Goal: Task Accomplishment & Management: Manage account settings

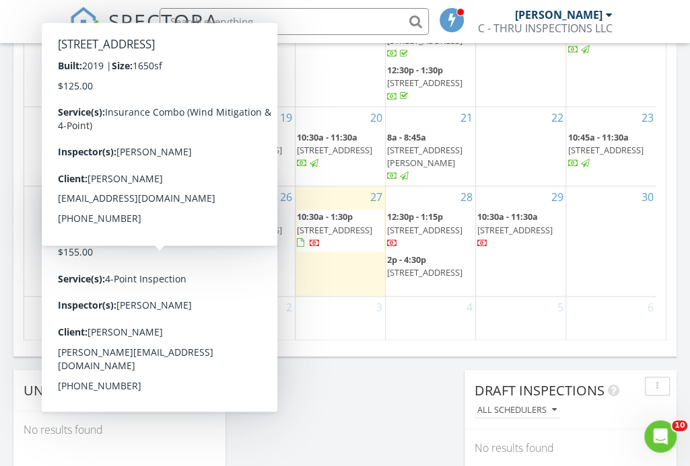
scroll to position [918, 0]
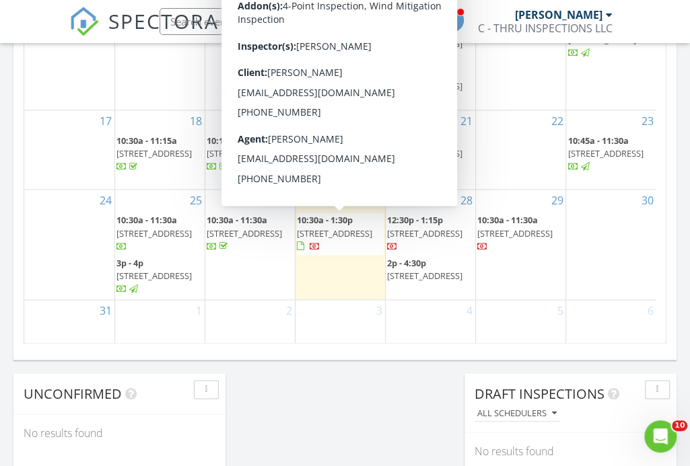
click at [350, 240] on span "17901 Coralwood Ln, Groveland 34736" at bounding box center [334, 233] width 75 height 12
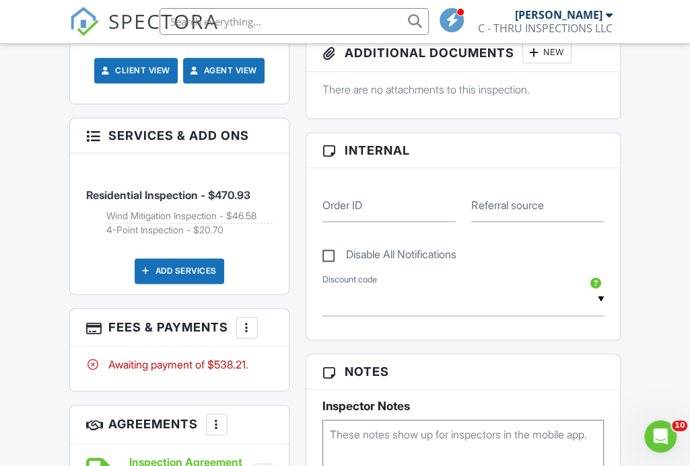
click at [244, 321] on div at bounding box center [246, 327] width 13 height 13
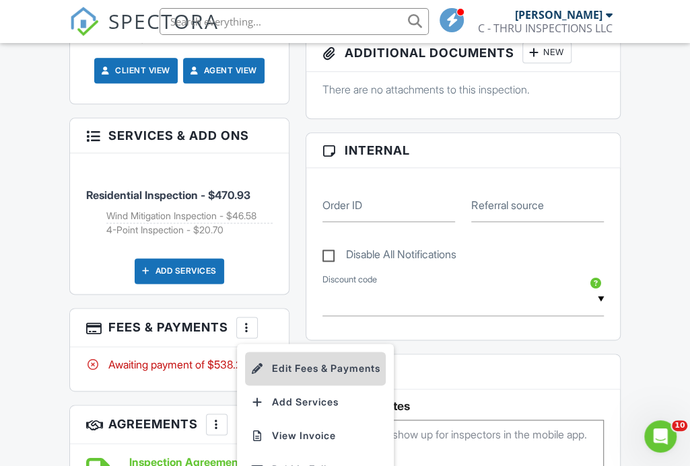
click at [312, 358] on li "Edit Fees & Payments" at bounding box center [315, 369] width 141 height 34
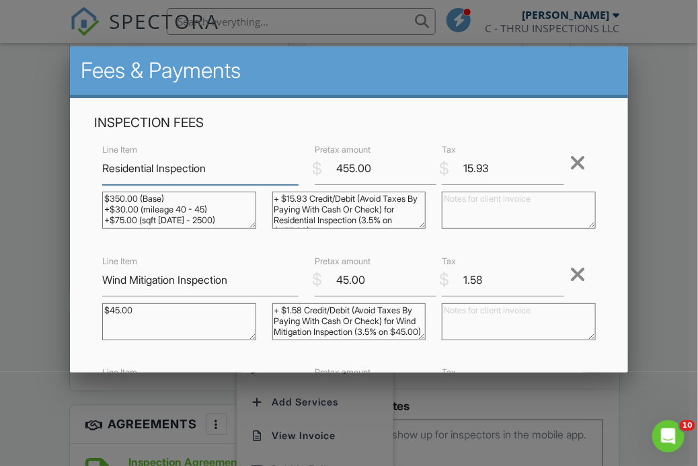
scroll to position [20, 0]
click at [489, 178] on input "15.93" at bounding box center [503, 168] width 122 height 33
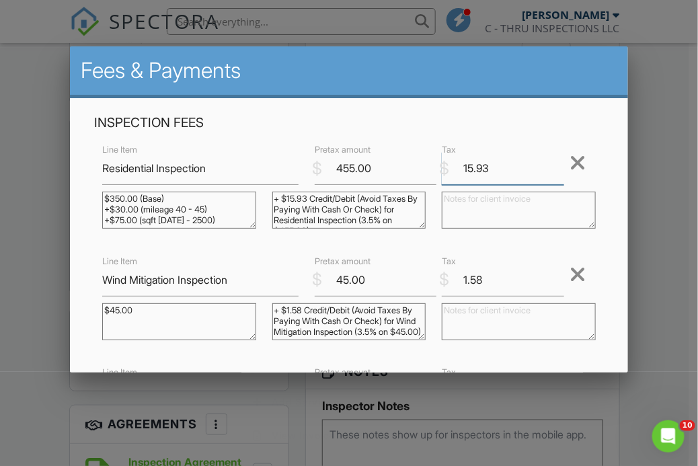
click at [489, 178] on input "15.93" at bounding box center [503, 168] width 122 height 33
type input "0"
click at [480, 283] on input "1.58" at bounding box center [503, 280] width 122 height 33
type input "1"
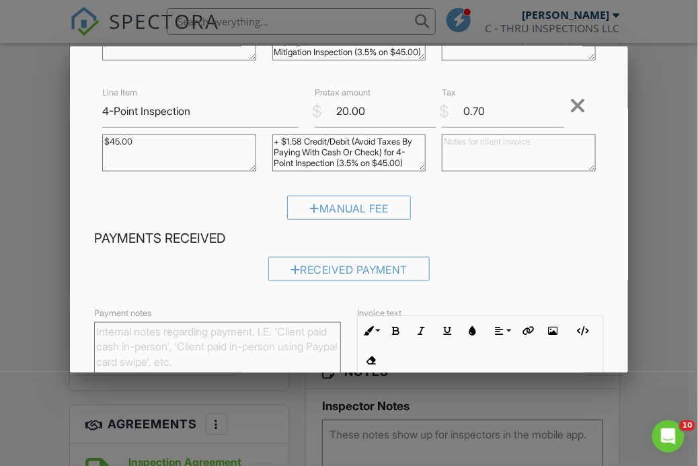
scroll to position [281, 0]
type input "-0.01"
click at [511, 114] on input "0.70" at bounding box center [503, 110] width 122 height 33
type input "0"
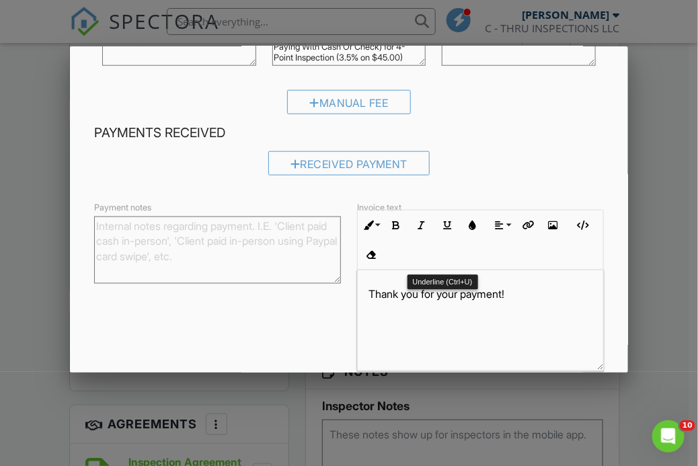
scroll to position [386, 0]
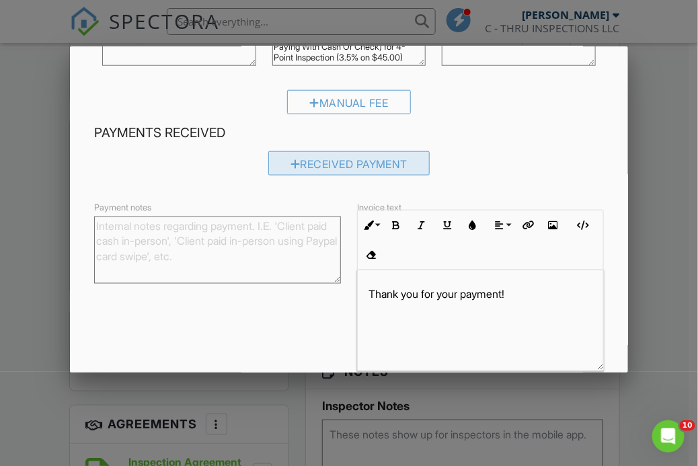
type input "0"
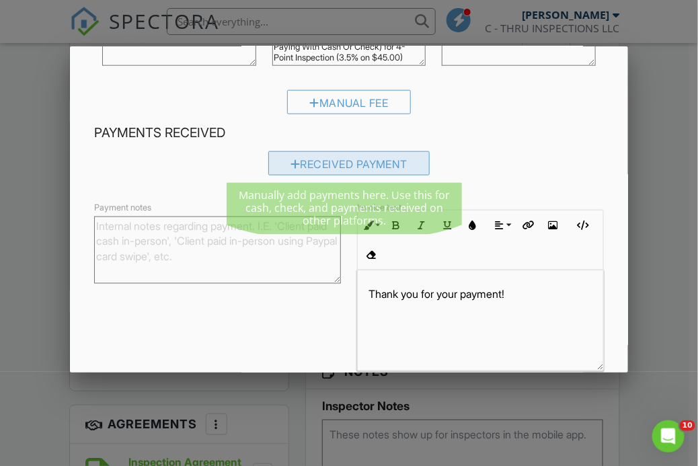
click at [377, 166] on div "Received Payment" at bounding box center [349, 163] width 162 height 24
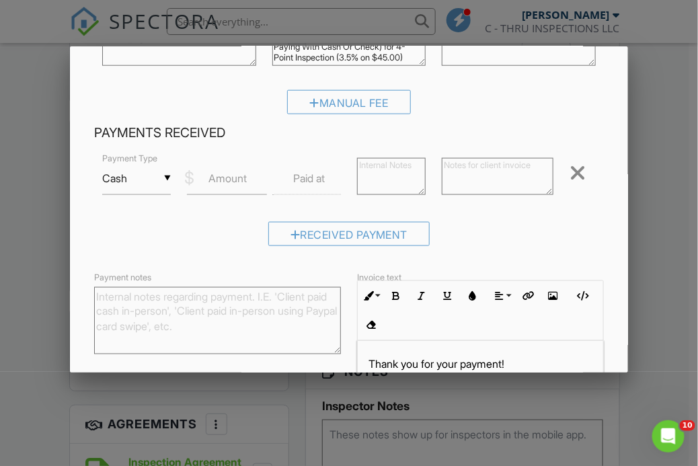
click at [227, 182] on label "Amount" at bounding box center [228, 178] width 38 height 15
click at [227, 182] on input "Amount" at bounding box center [226, 178] width 79 height 33
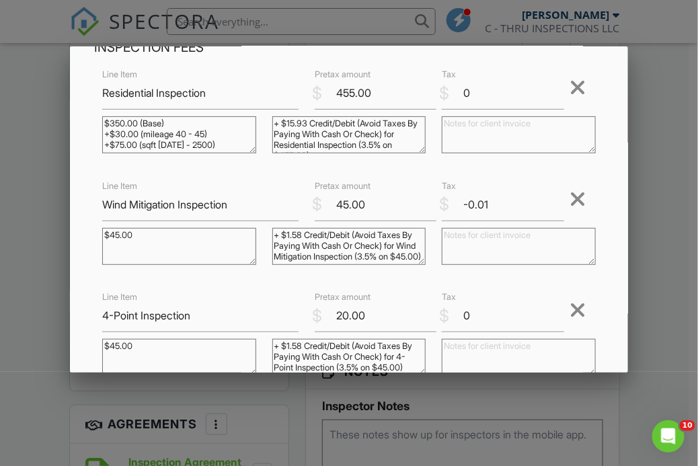
scroll to position [79, 0]
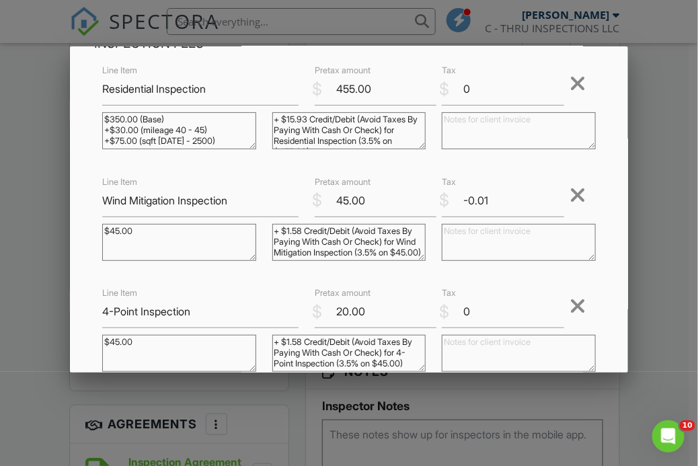
type input "525"
click at [499, 196] on input "-0.01" at bounding box center [503, 200] width 122 height 33
type input "-0"
type input "0"
click at [618, 267] on div "Inspection Fees Line Item Residential Inspection $ Pretax amount 455.00 $ Tax 0…" at bounding box center [349, 415] width 558 height 793
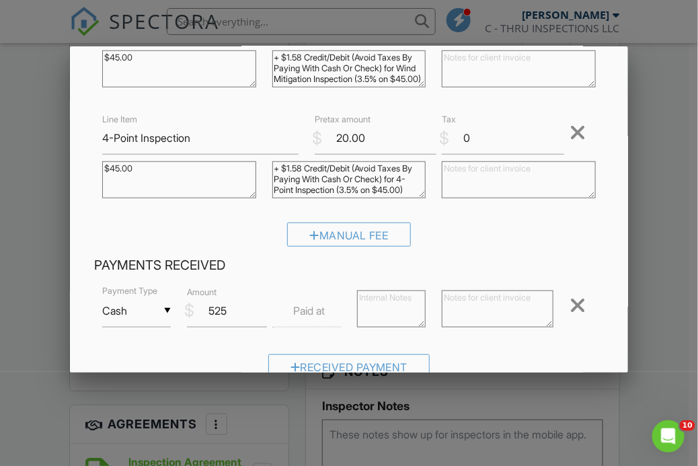
scroll to position [517, 0]
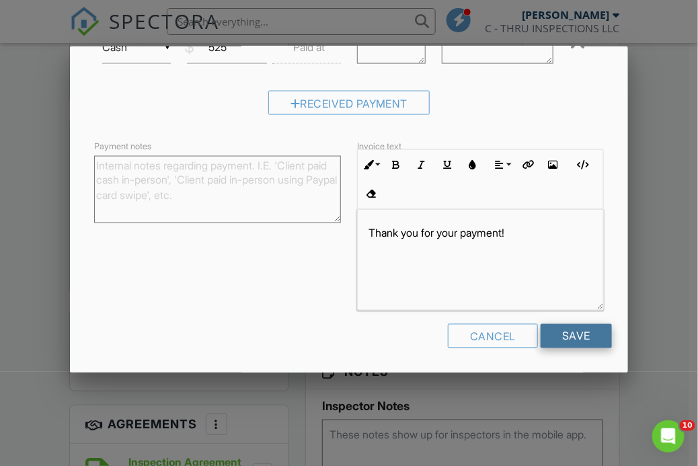
click at [569, 336] on input "Save" at bounding box center [576, 336] width 71 height 24
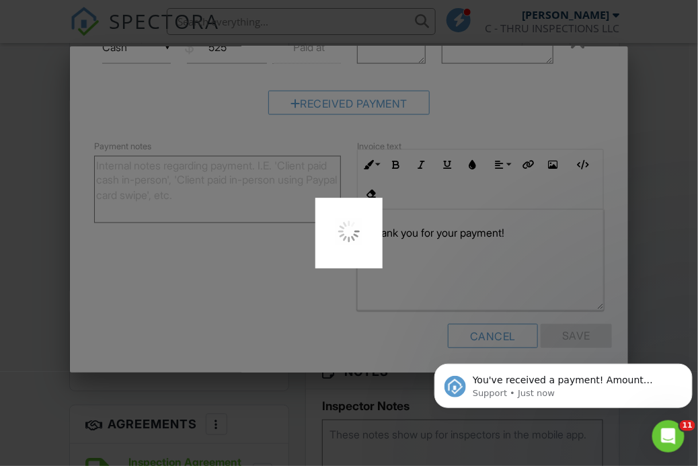
scroll to position [0, 0]
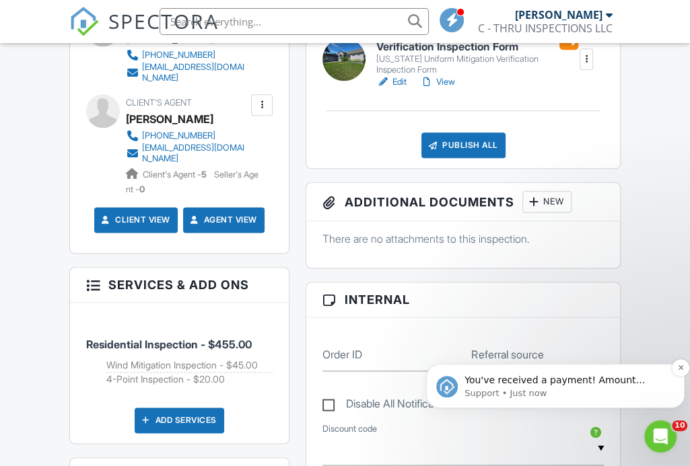
scroll to position [748, 0]
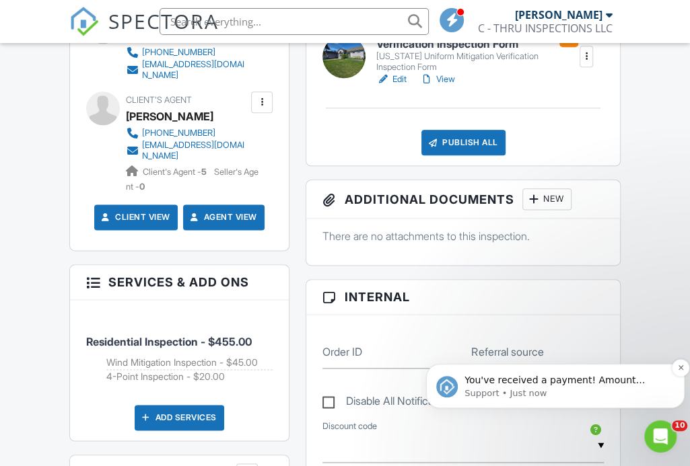
click at [664, 384] on p "You've received a payment! Amount $525.00 Fee $0.00 Net $525.00 Transaction # I…" at bounding box center [565, 380] width 203 height 13
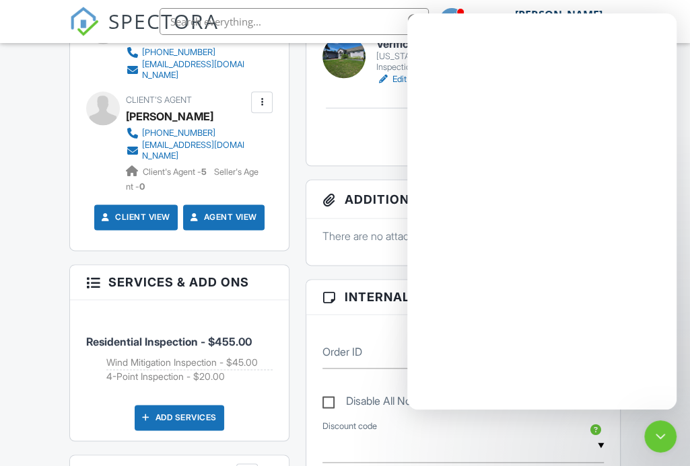
scroll to position [0, 0]
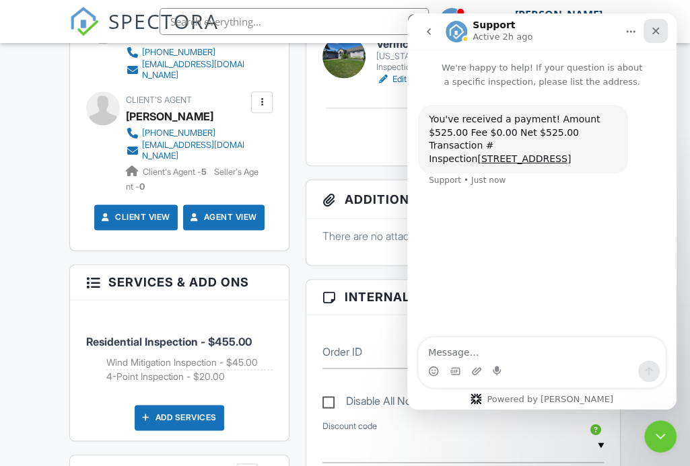
click at [657, 28] on icon "Close" at bounding box center [655, 31] width 7 height 7
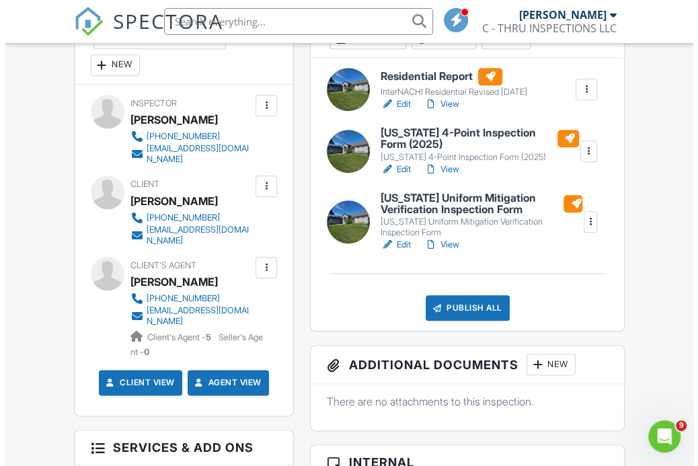
scroll to position [491, 0]
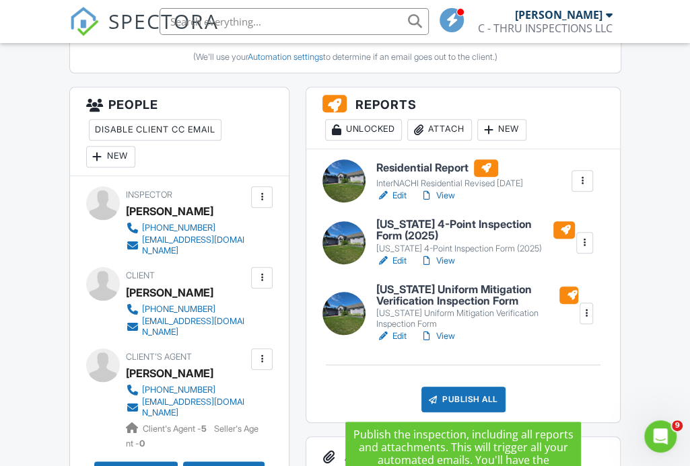
click at [460, 402] on div "Publish All" at bounding box center [463, 400] width 84 height 26
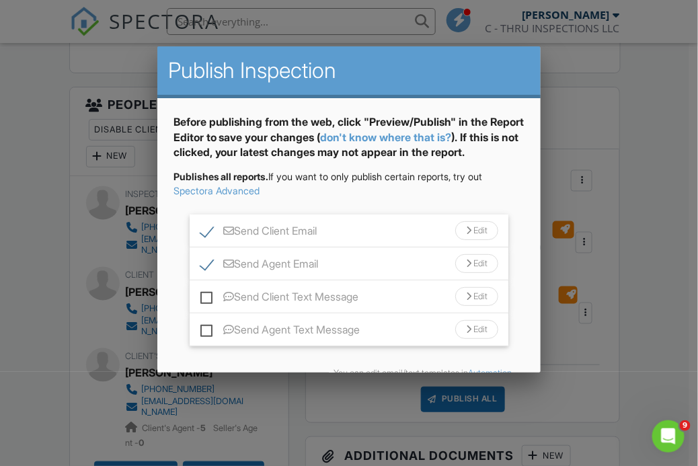
click at [206, 308] on label "Send Client Text Message" at bounding box center [280, 299] width 159 height 17
click at [206, 295] on input "Send Client Text Message" at bounding box center [205, 290] width 9 height 9
checkbox input "true"
click at [205, 340] on label "Send Agent Text Message" at bounding box center [281, 332] width 160 height 17
click at [205, 328] on input "Send Agent Text Message" at bounding box center [205, 323] width 9 height 9
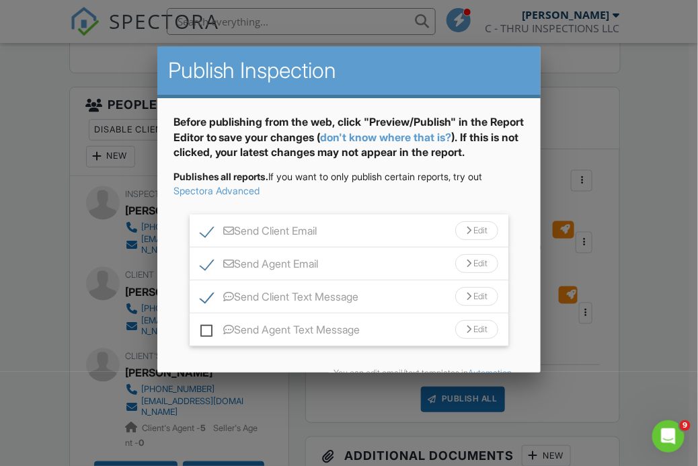
checkbox input "true"
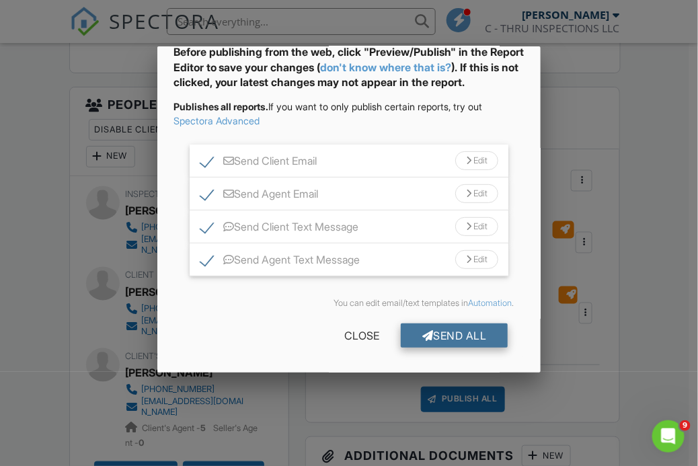
click at [460, 338] on div "Send All" at bounding box center [455, 336] width 108 height 24
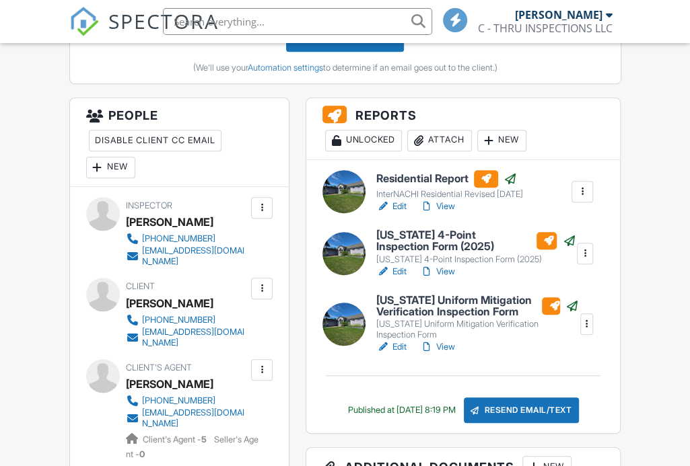
scroll to position [480, 0]
